Goal: Navigation & Orientation: Find specific page/section

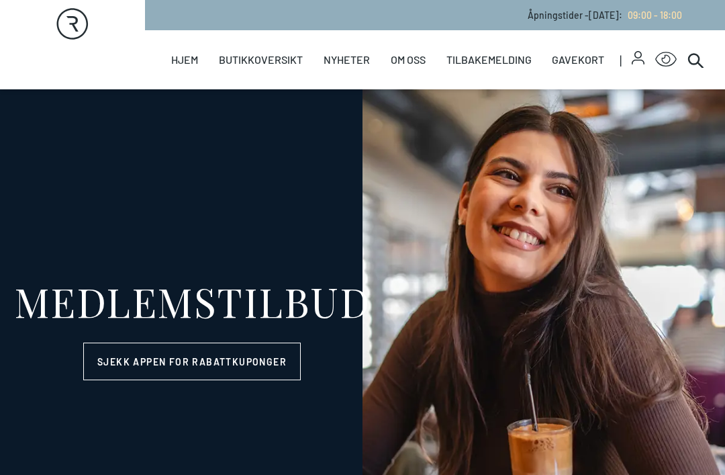
select select "NO"
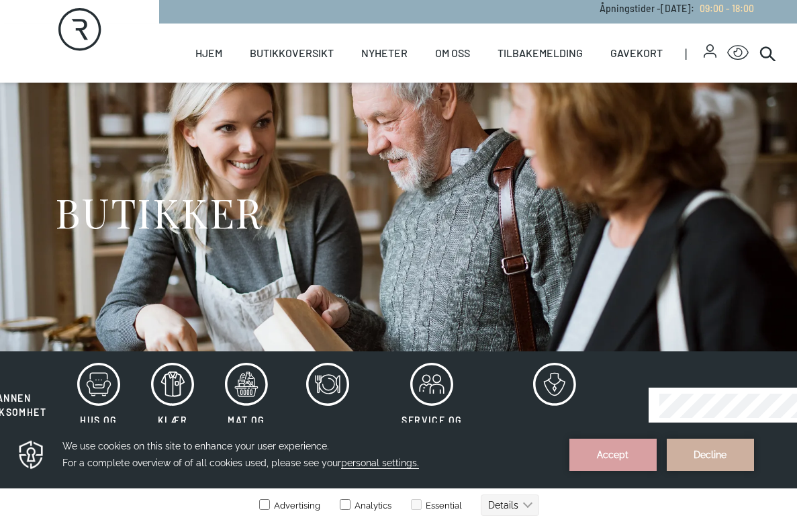
click at [554, 386] on polygon at bounding box center [553, 388] width 3 height 5
click at [714, 452] on button "Decline" at bounding box center [710, 454] width 87 height 32
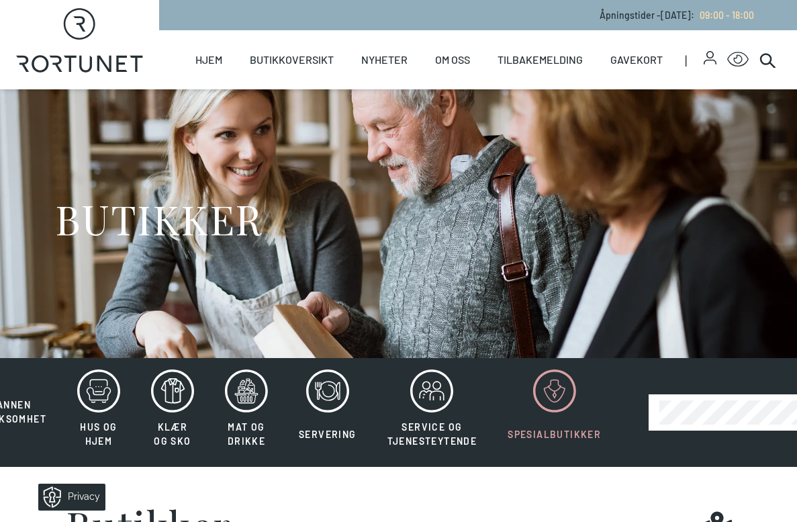
click at [0, 0] on link "Butikker" at bounding box center [0, 0] width 0 height 0
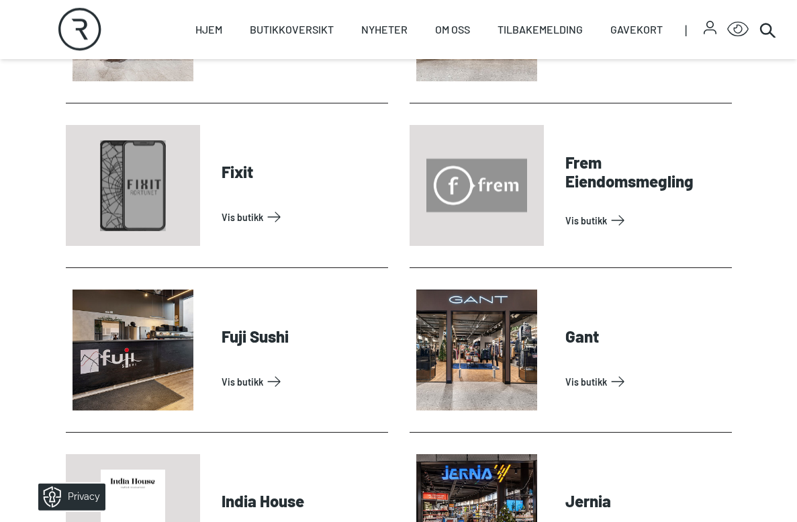
scroll to position [989, 0]
click at [243, 224] on link "Vis butikk" at bounding box center [301, 215] width 161 height 21
